Goal: Navigation & Orientation: Find specific page/section

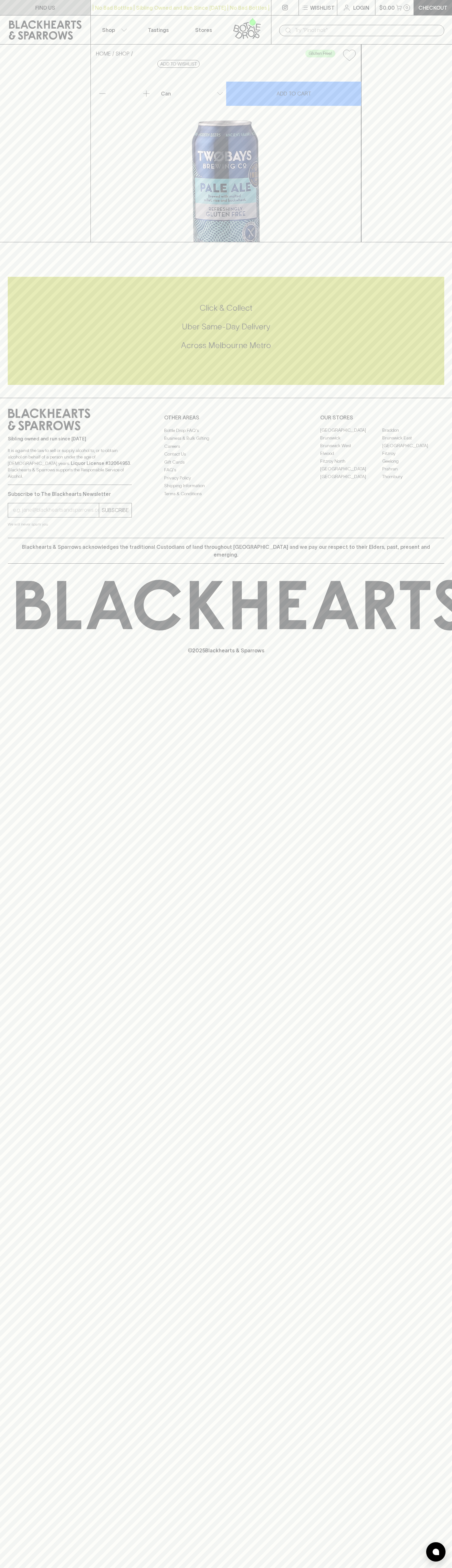
click at [40, 10] on p "FIND US" at bounding box center [45, 7] width 20 height 8
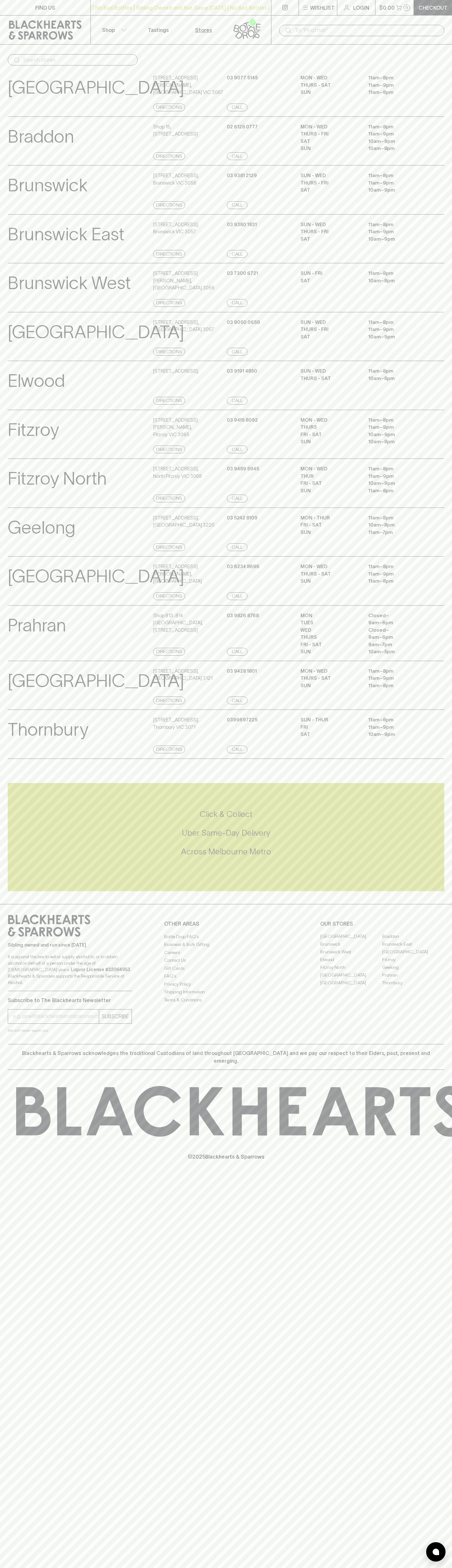
click at [440, 551] on div "MON - THUR 11am – 8pm FRI - SAT 10am – 8pm SUN 11am – 7pm" at bounding box center [372, 533] width 144 height 37
click at [17, 1567] on html "FIND US | No Bad Bottles | Sibling Owned and Run Since 2006 | No Bad Bottles | …" at bounding box center [226, 784] width 452 height 1568
click at [23, 1521] on div "FIND US | No Bad Bottles | Sibling Owned and Run Since 2006 | No Bad Bottles | …" at bounding box center [226, 784] width 452 height 1568
